Goal: Task Accomplishment & Management: Complete application form

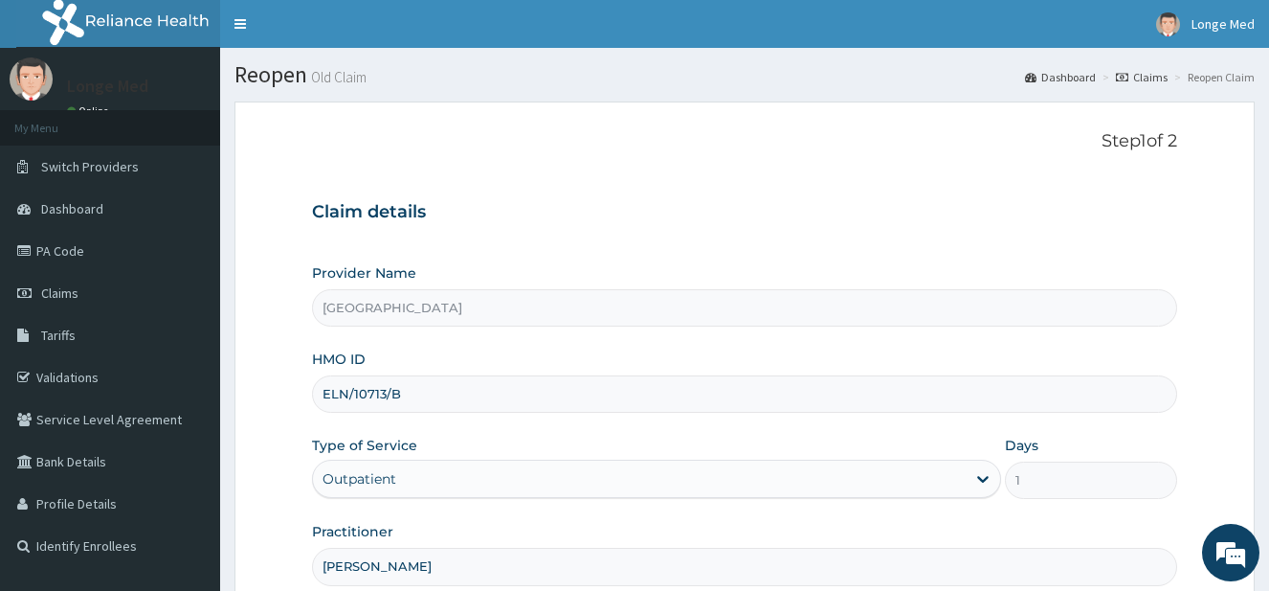
scroll to position [196, 0]
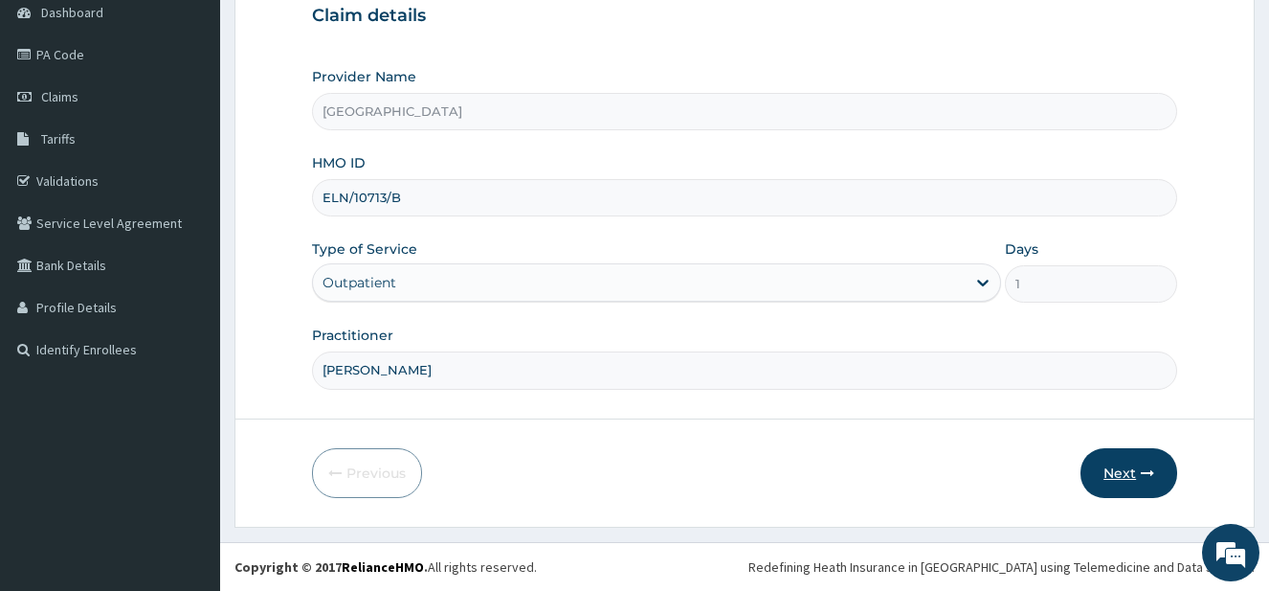
click at [1114, 463] on button "Next" at bounding box center [1129, 473] width 97 height 50
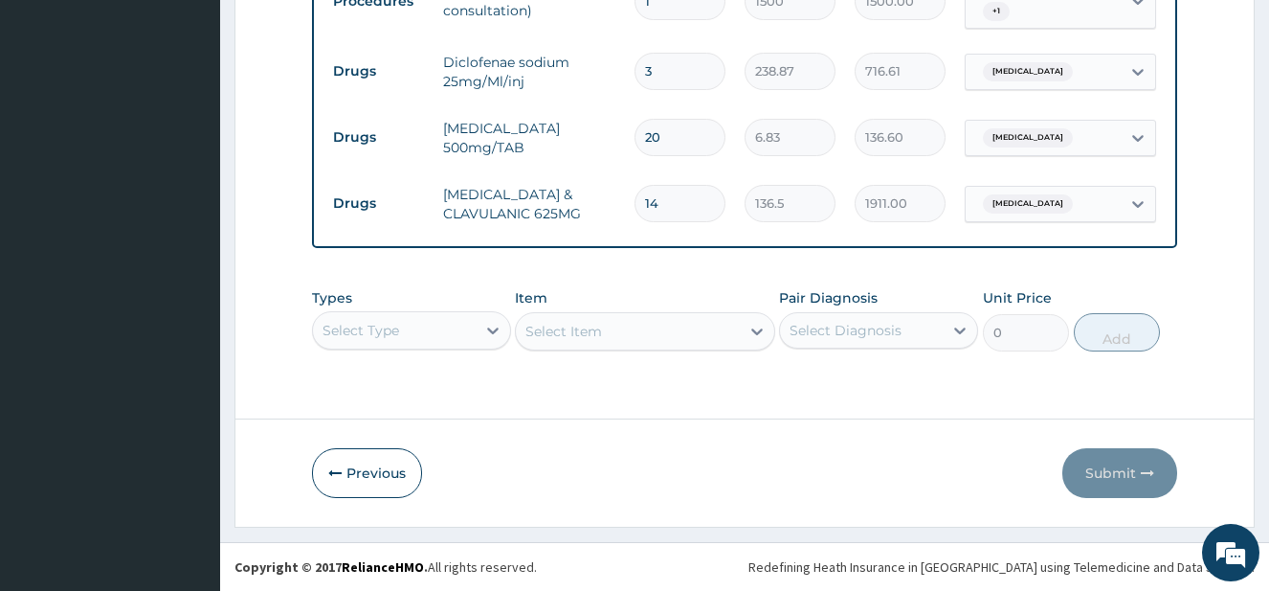
scroll to position [1006, 0]
click at [463, 337] on div "Select Type" at bounding box center [411, 330] width 199 height 38
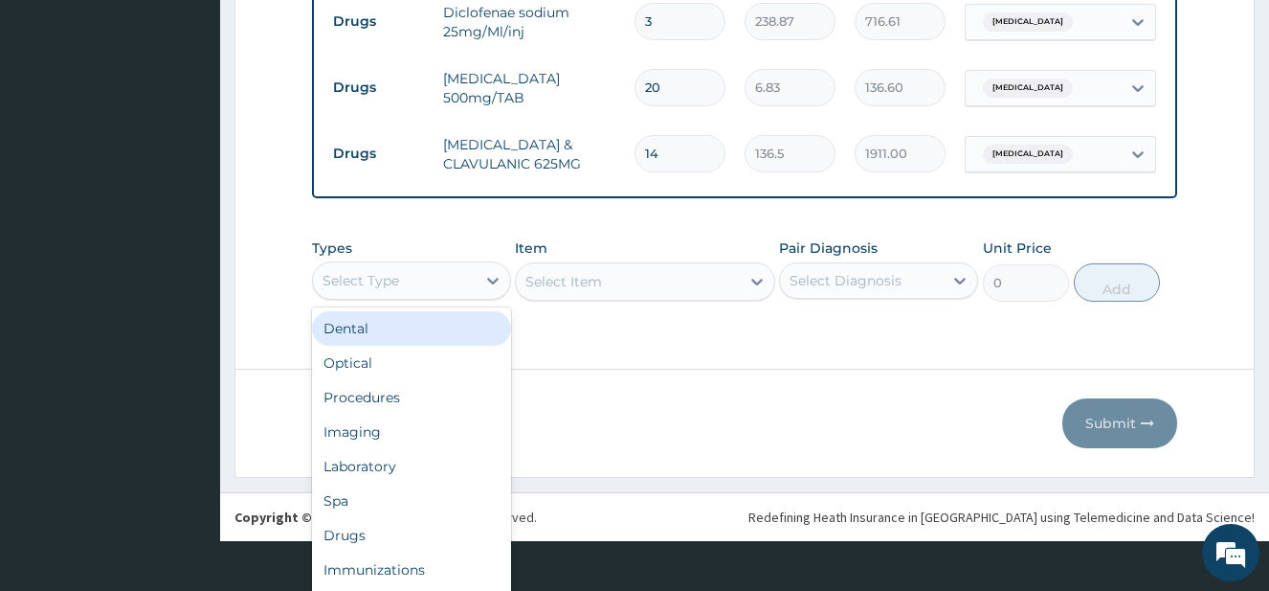
scroll to position [53, 0]
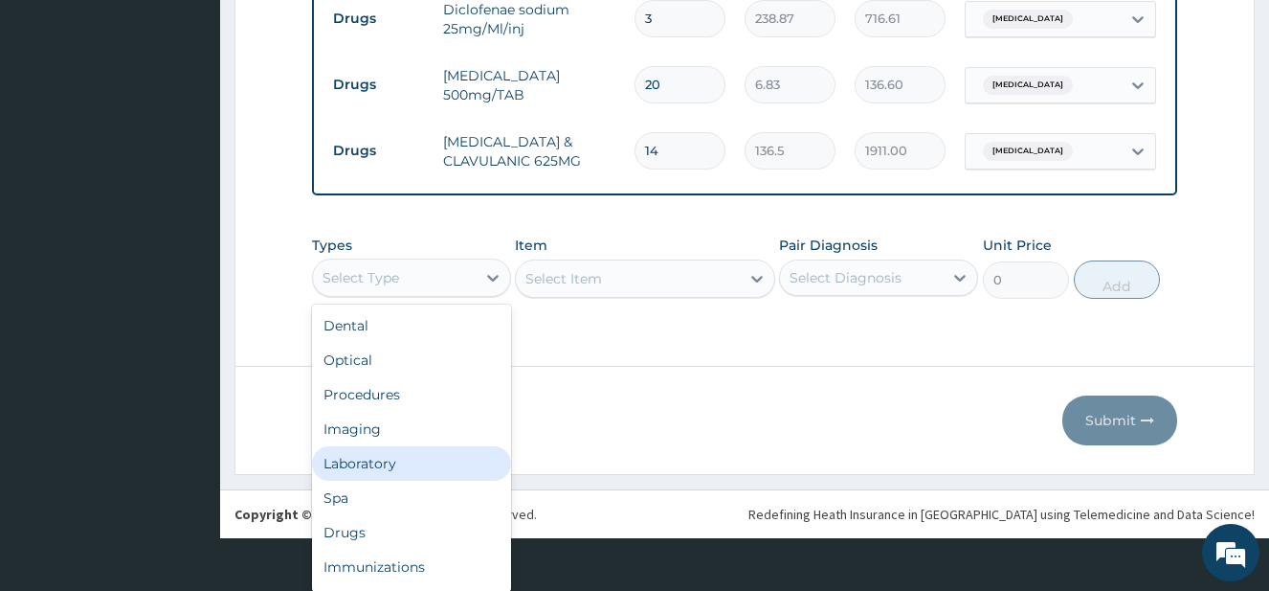
click at [435, 457] on div "Laboratory" at bounding box center [411, 463] width 199 height 34
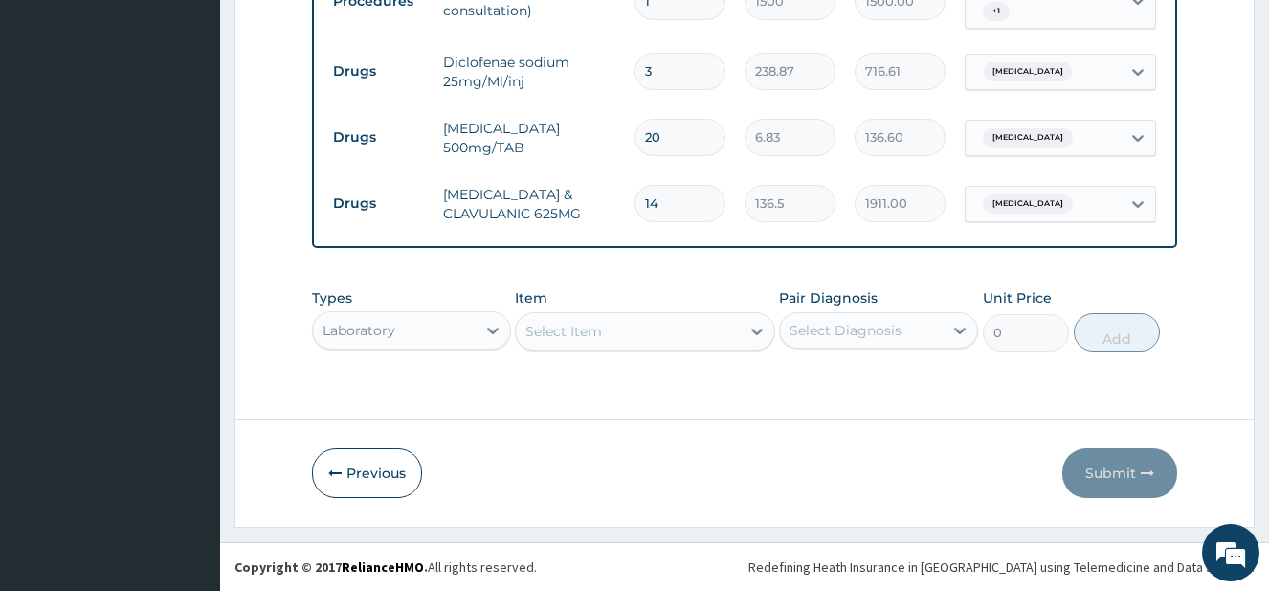
scroll to position [0, 0]
click at [602, 326] on div "Select Item" at bounding box center [644, 331] width 259 height 38
click at [635, 335] on div "Types Laboratory Item Select Item Pair Diagnosis Select Diagnosis Unit Price 0 …" at bounding box center [744, 320] width 865 height 82
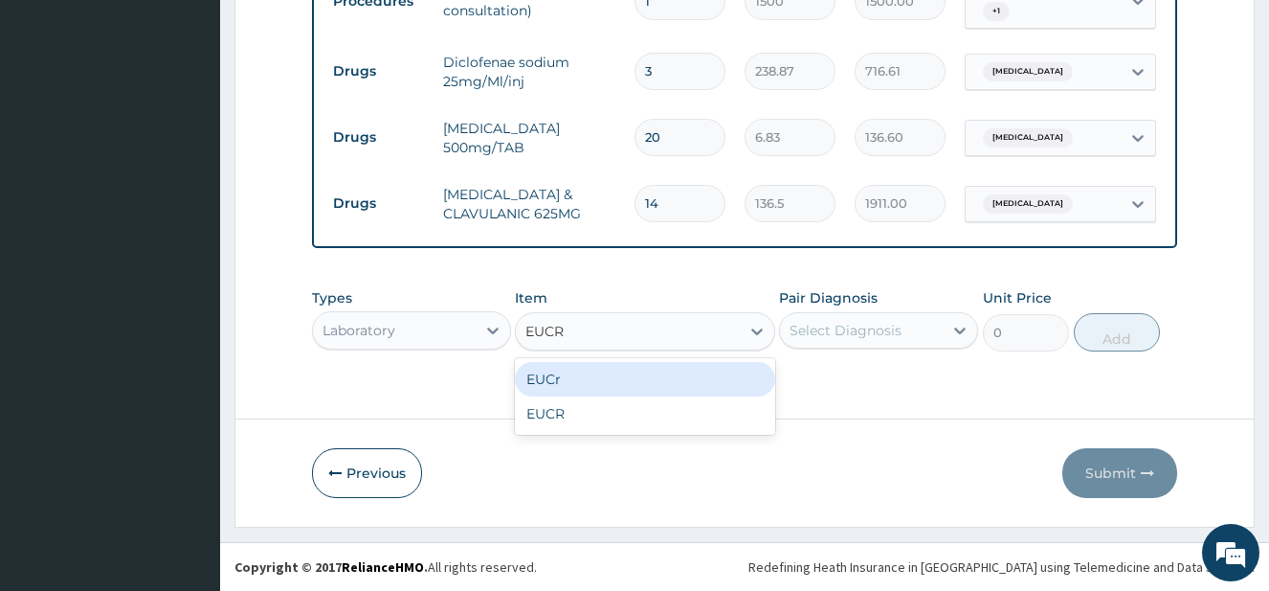
type input "EUCR"
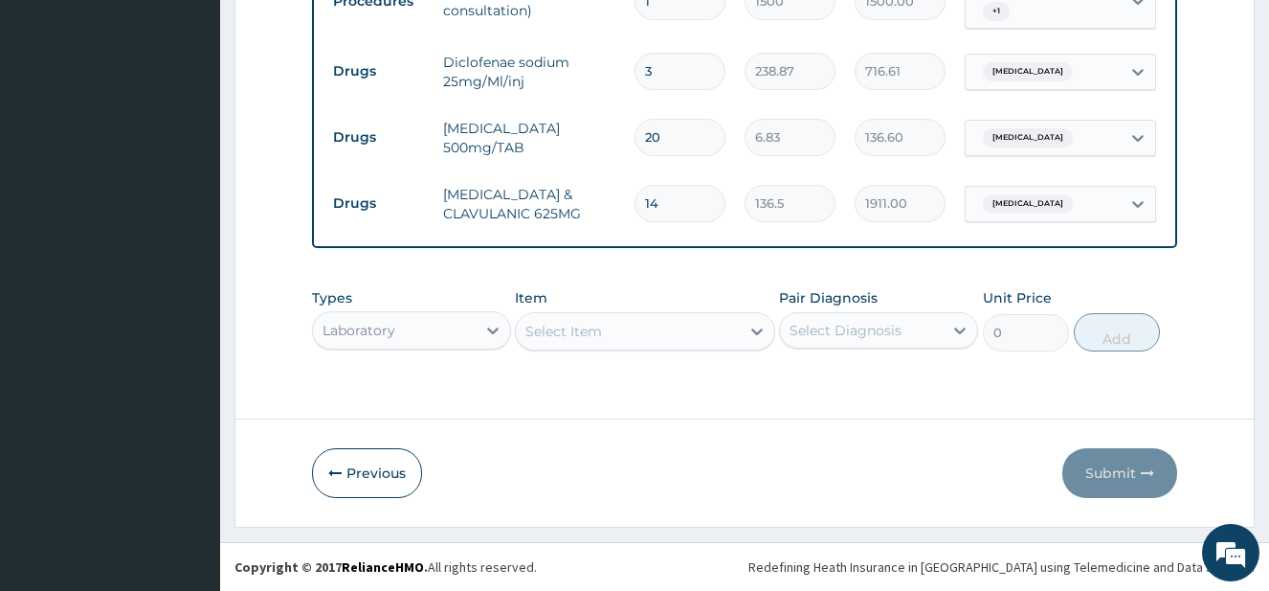
click at [734, 109] on td "20" at bounding box center [680, 137] width 110 height 56
click at [703, 336] on div "Select Item" at bounding box center [644, 331] width 259 height 38
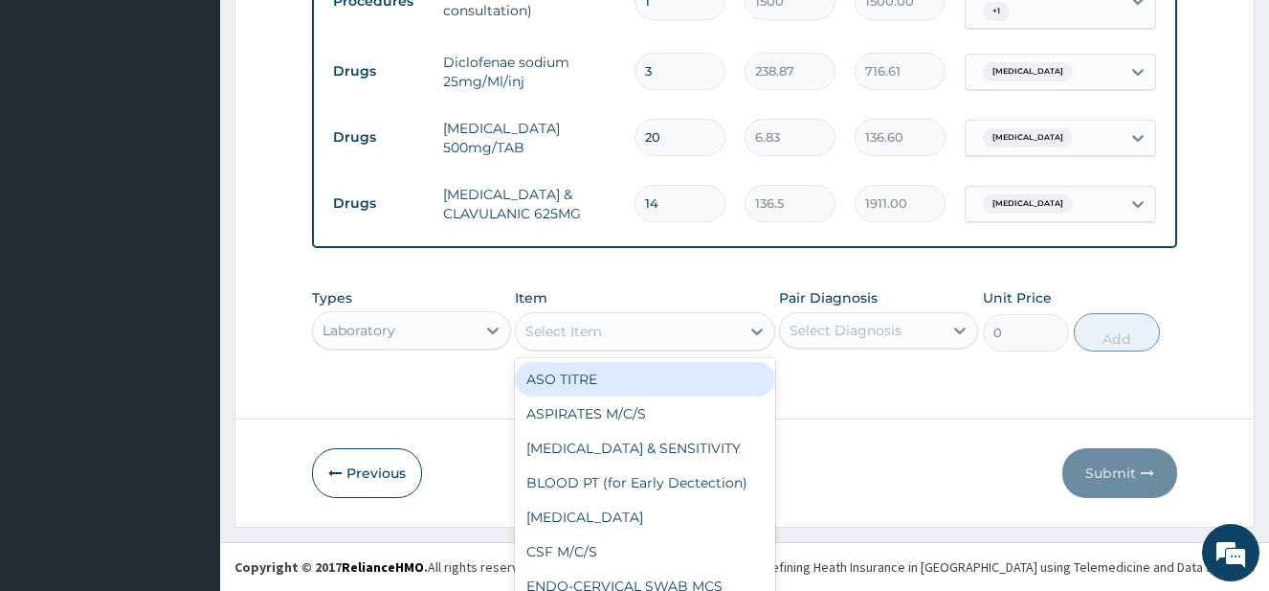
scroll to position [55, 0]
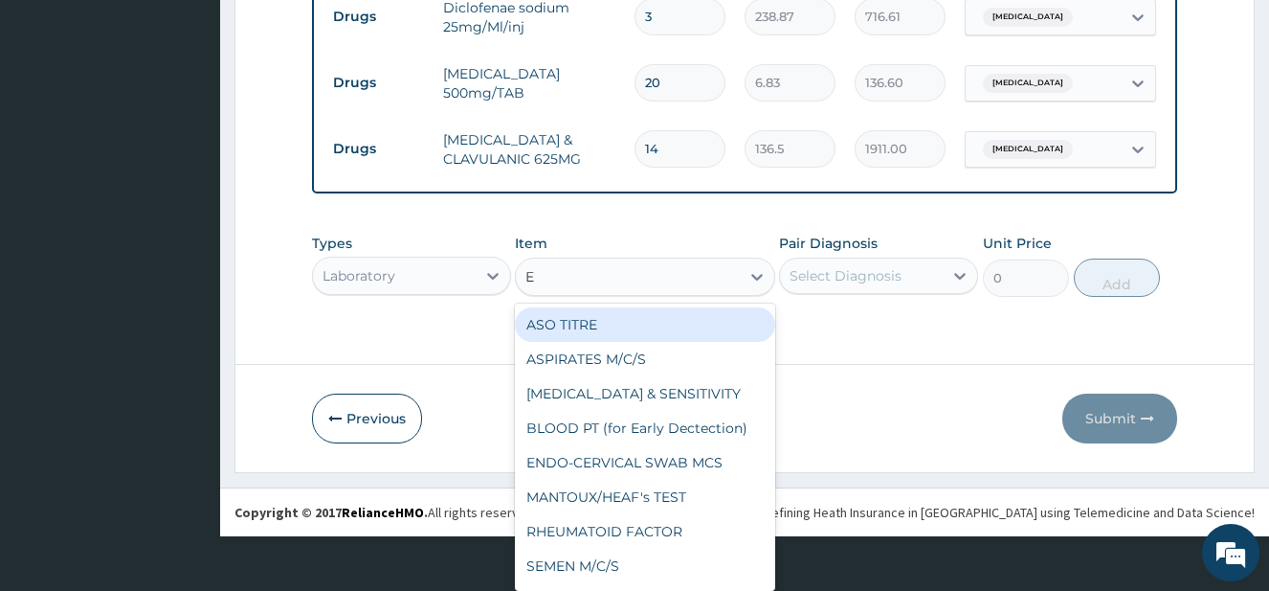
type input "EU"
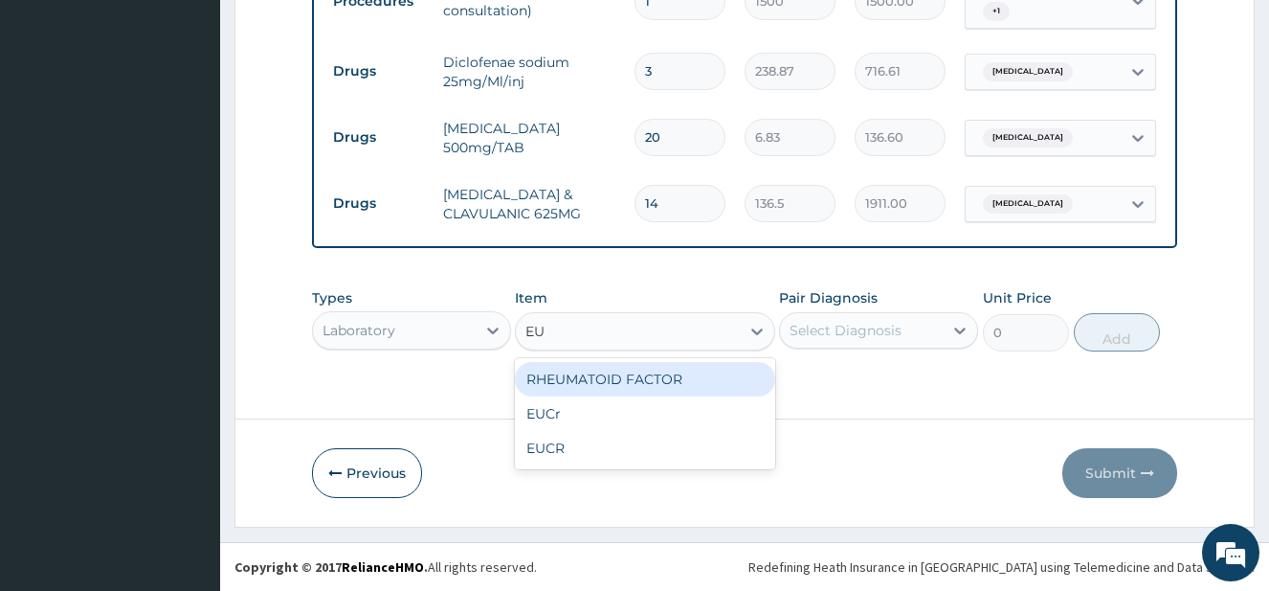
scroll to position [0, 0]
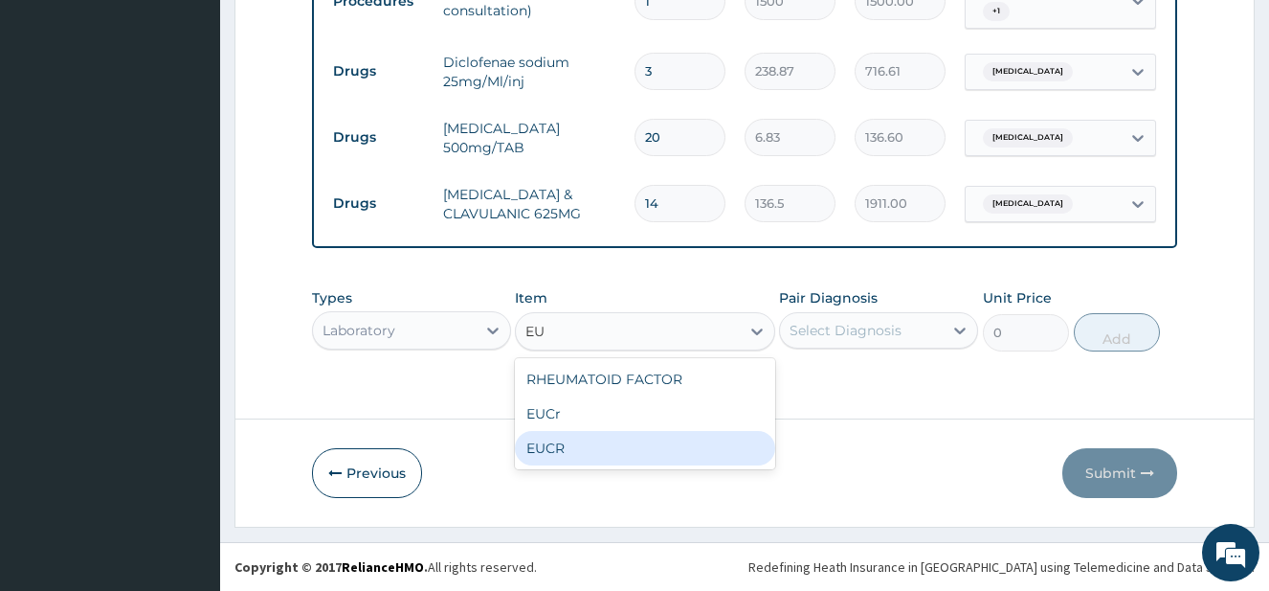
click at [680, 458] on div "EUCR" at bounding box center [644, 448] width 259 height 34
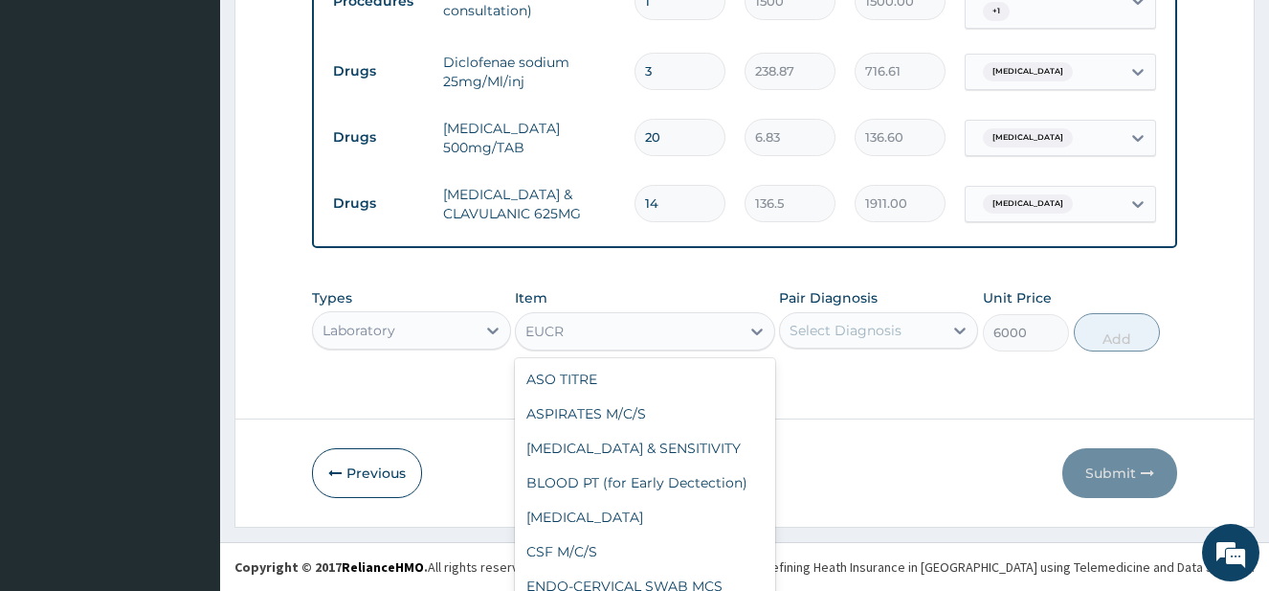
click at [733, 336] on div "option EUCR , selected. option EUCR selected, 191 of 192. 192 results available…" at bounding box center [644, 331] width 259 height 38
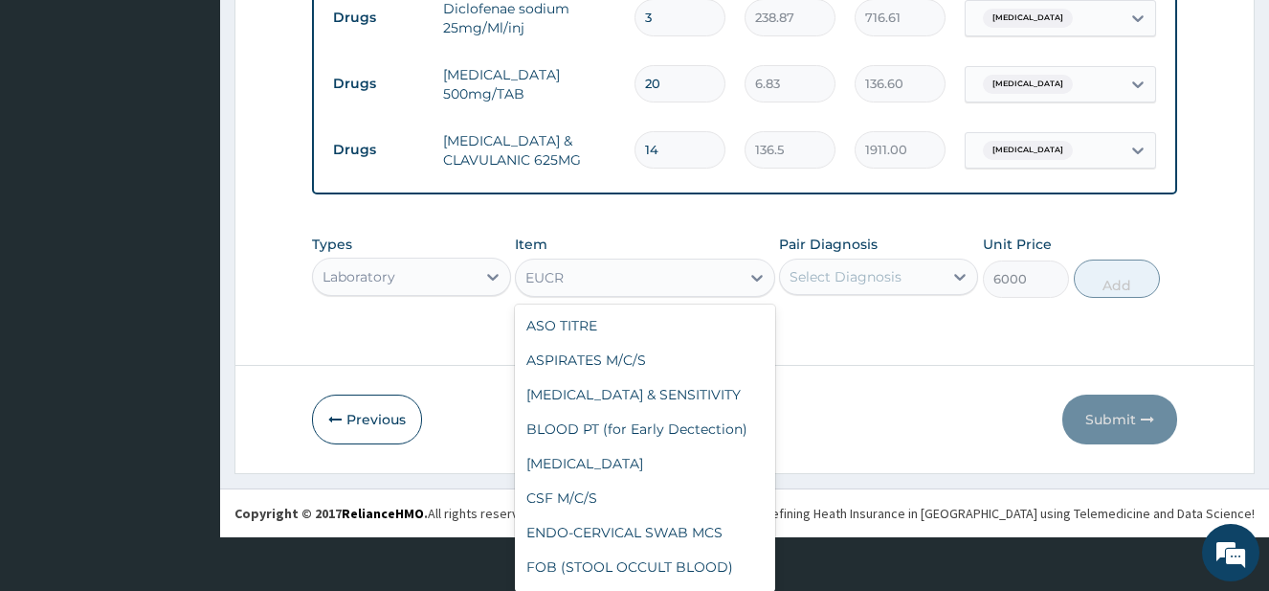
scroll to position [6865, 0]
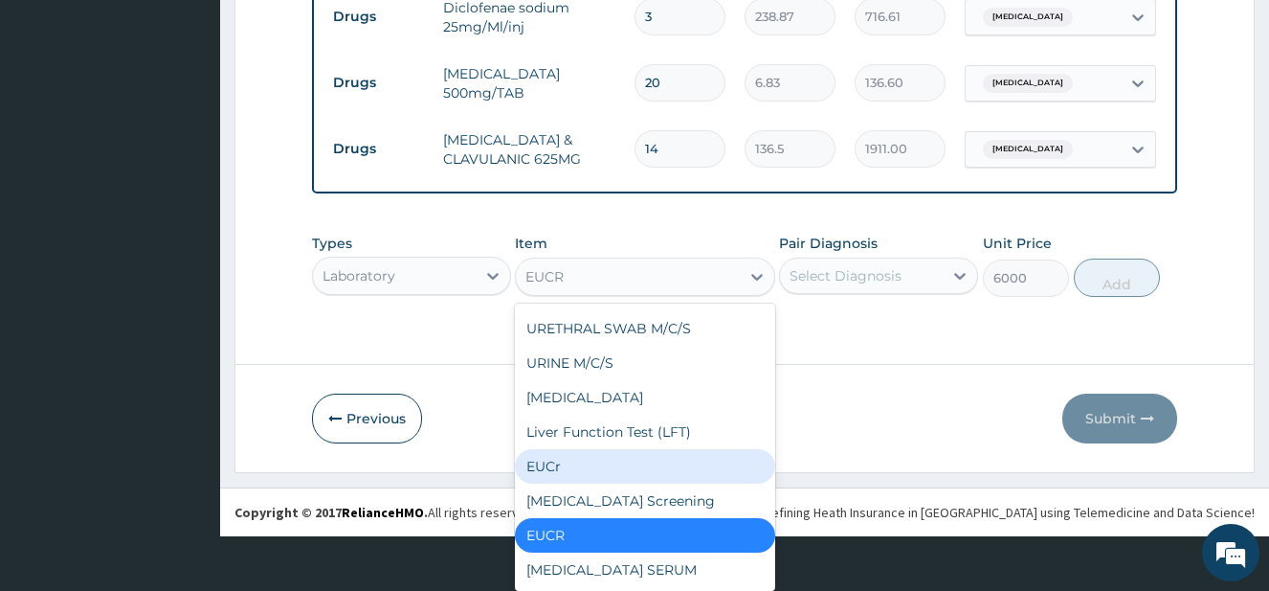
click at [605, 483] on div "EUCr" at bounding box center [644, 466] width 259 height 34
type input "9000"
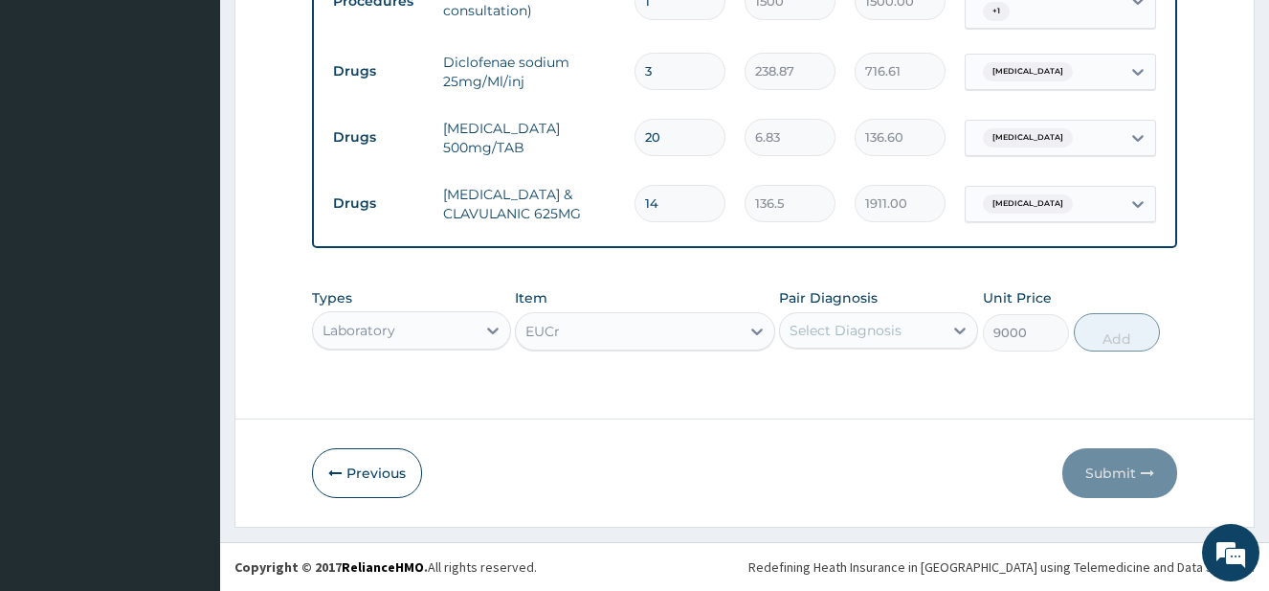
scroll to position [0, 0]
click at [655, 332] on div "EUCr" at bounding box center [627, 331] width 223 height 31
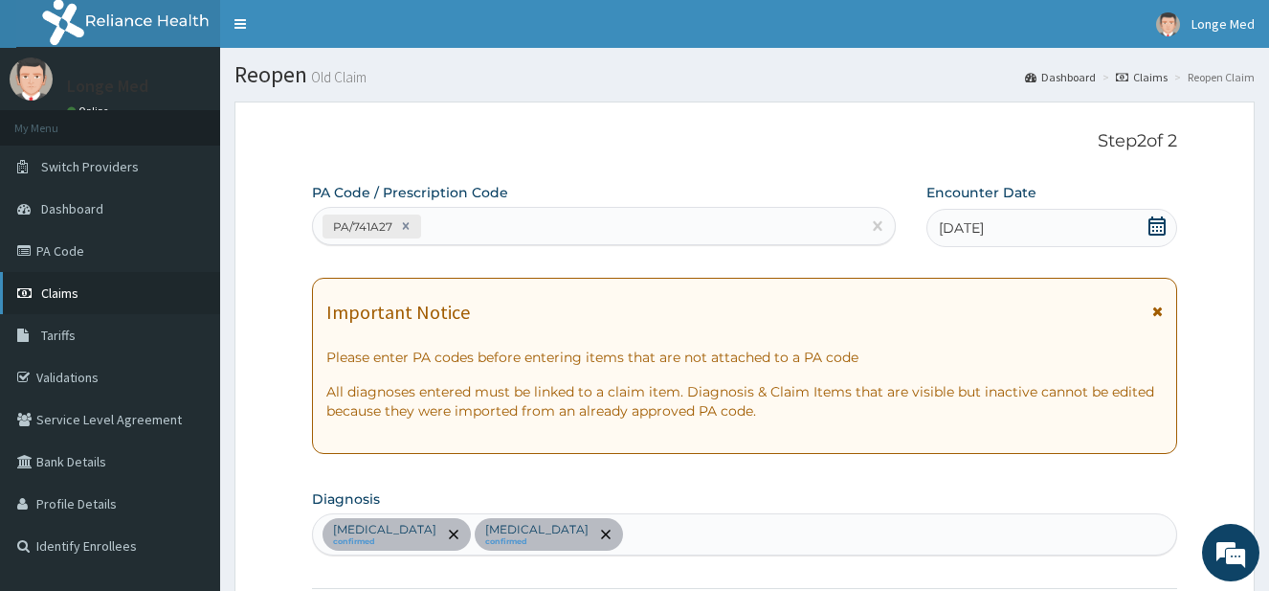
click at [56, 301] on span "Claims" at bounding box center [59, 292] width 37 height 17
